Goal: Entertainment & Leisure: Consume media (video, audio)

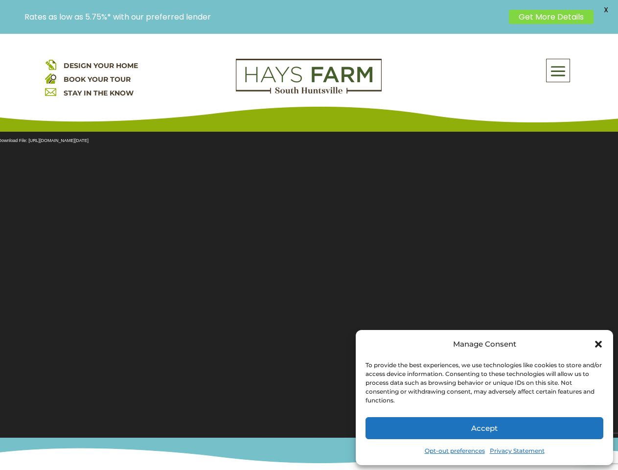
click at [309, 252] on section "Video Player Media error: Format(s) not supported or source(s) not found Downlo…" at bounding box center [309, 278] width 618 height 318
click at [559, 70] on span at bounding box center [558, 71] width 23 height 23
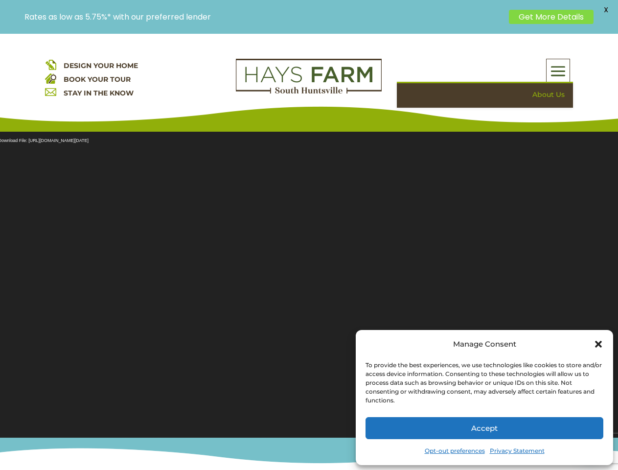
click at [309, 279] on section "Video Player Media error: Format(s) not supported or source(s) not found Downlo…" at bounding box center [309, 278] width 618 height 318
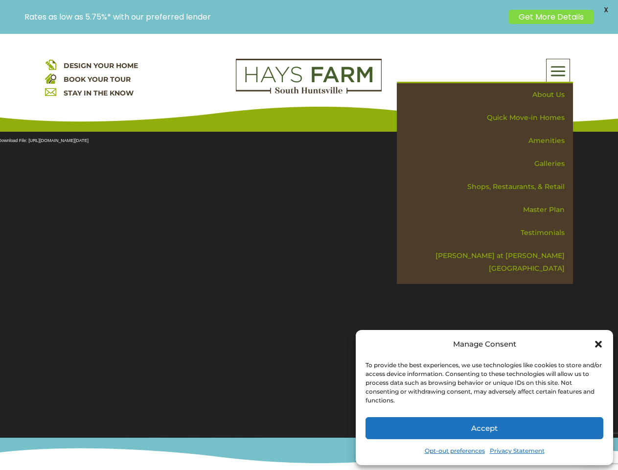
click at [309, 279] on section "Video Player Media error: Format(s) not supported or source(s) not found Downlo…" at bounding box center [309, 278] width 618 height 318
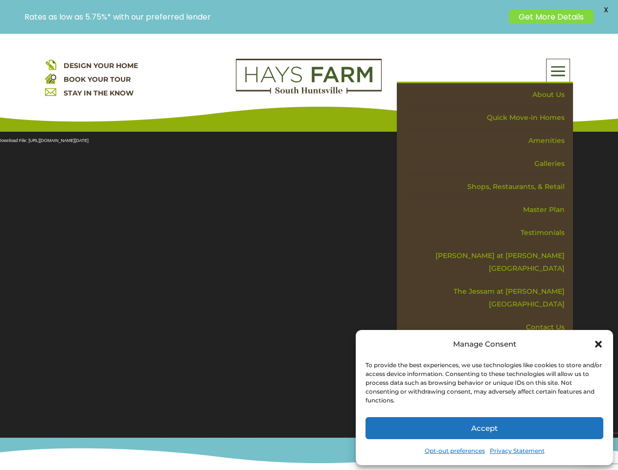
click at [606, 10] on span "X" at bounding box center [606, 9] width 15 height 15
